Goal: Find specific page/section: Find specific page/section

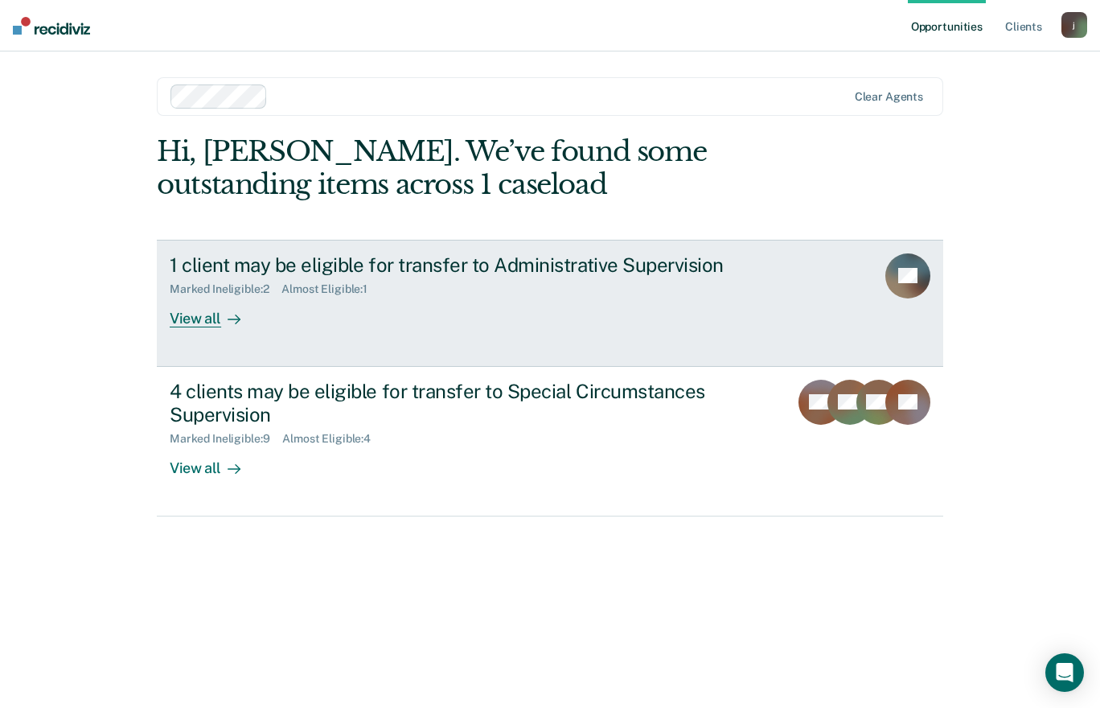
click at [428, 331] on link "1 client may be eligible for transfer to Administrative Supervision Marked Inel…" at bounding box center [550, 303] width 787 height 127
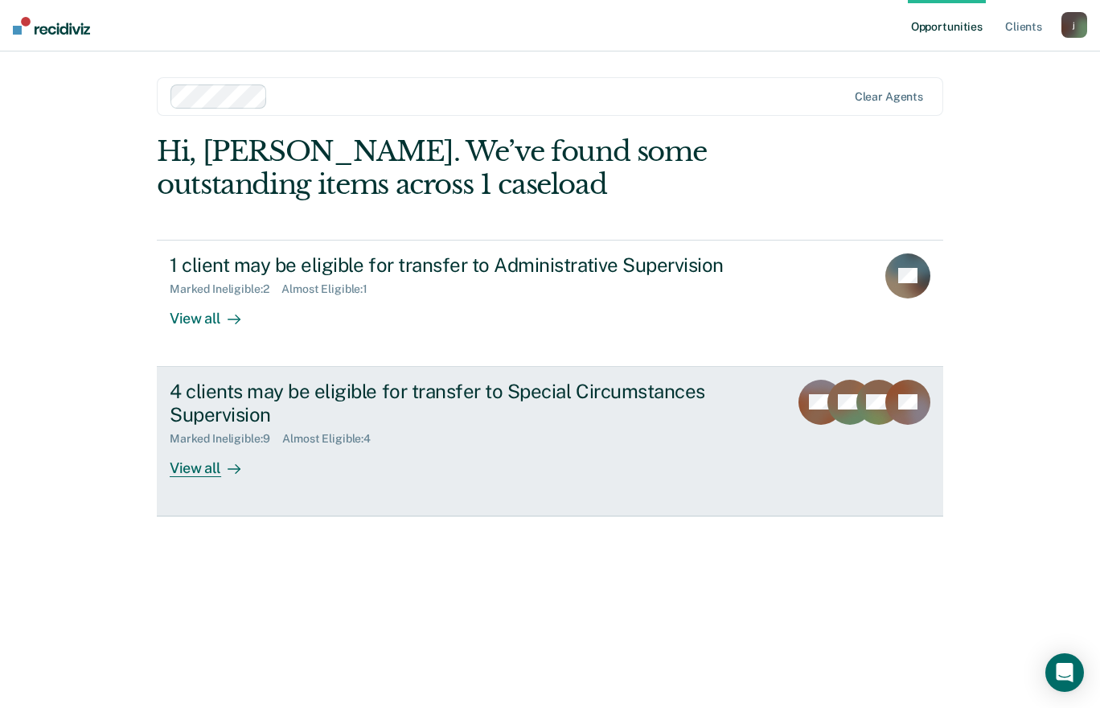
click at [197, 404] on div "4 clients may be eligible for transfer to Special Circumstances Supervision" at bounding box center [452, 403] width 565 height 47
